Goal: Task Accomplishment & Management: Use online tool/utility

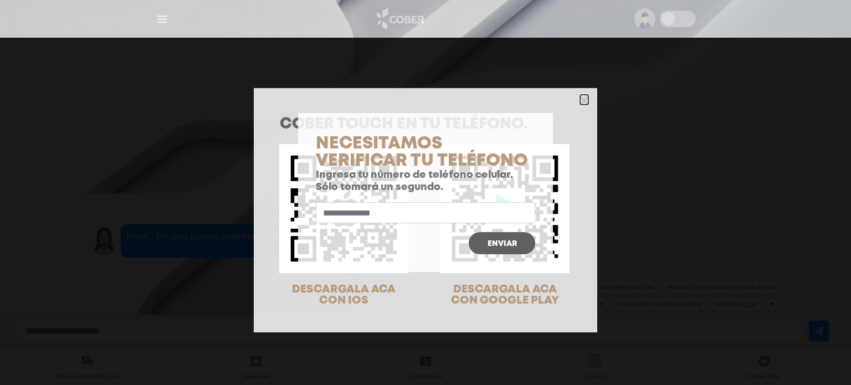
click at [580, 99] on icon "Close" at bounding box center [584, 100] width 8 height 8
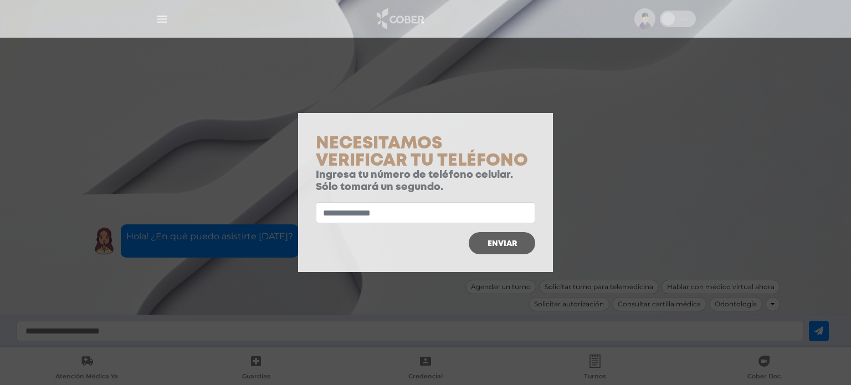
click at [507, 236] on button "Enviar" at bounding box center [501, 243] width 66 height 22
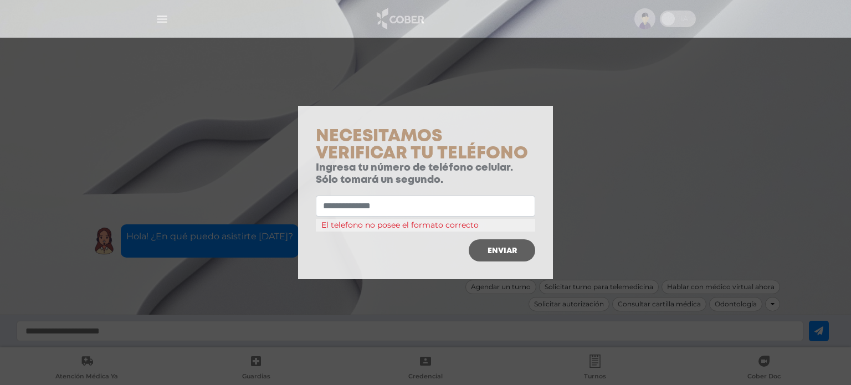
click at [277, 131] on div at bounding box center [425, 230] width 851 height 385
click at [491, 251] on span "Enviar" at bounding box center [501, 251] width 29 height 8
click at [642, 6] on div at bounding box center [425, 192] width 851 height 385
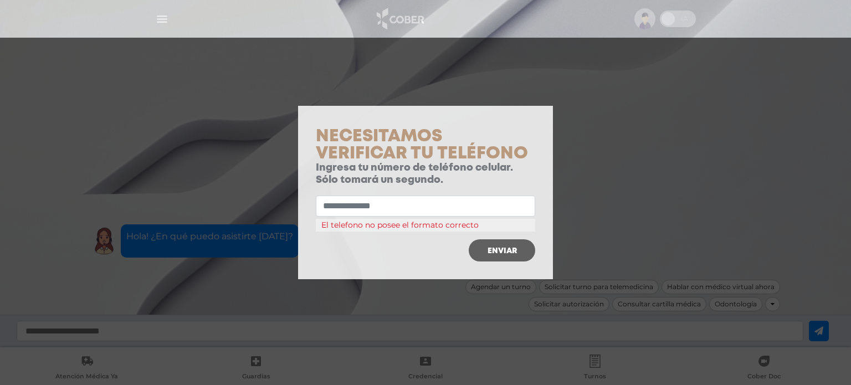
click at [642, 6] on div at bounding box center [425, 192] width 851 height 385
click at [309, 42] on div at bounding box center [425, 230] width 851 height 385
click at [536, 117] on div at bounding box center [425, 117] width 255 height 22
drag, startPoint x: 536, startPoint y: 117, endPoint x: 636, endPoint y: 46, distance: 122.3
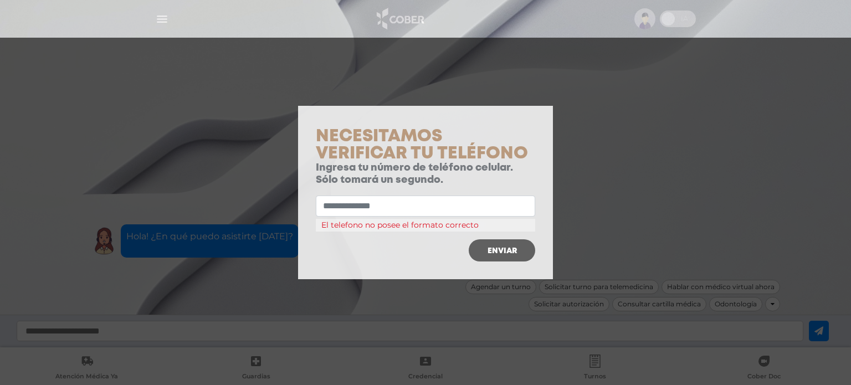
click at [636, 46] on body "Cober Touch - Desktop Mobile inicio" at bounding box center [425, 192] width 851 height 385
